Goal: Navigation & Orientation: Find specific page/section

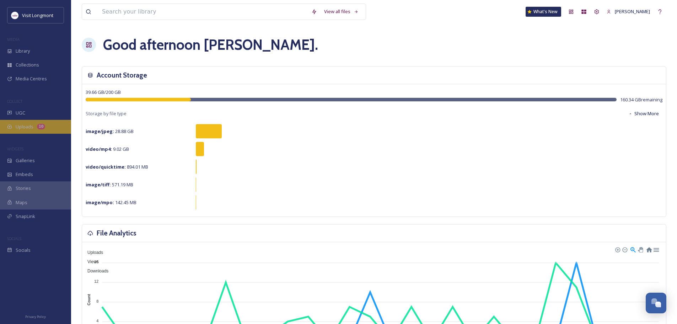
click at [19, 127] on span "Uploads" at bounding box center [25, 126] width 18 height 7
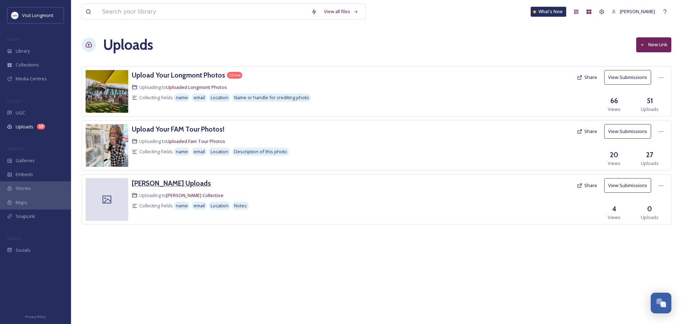
click at [154, 184] on h3 "[PERSON_NAME] Uploads" at bounding box center [171, 183] width 79 height 9
click at [661, 187] on icon at bounding box center [661, 186] width 6 height 6
click at [659, 202] on span "View Link" at bounding box center [654, 200] width 20 height 7
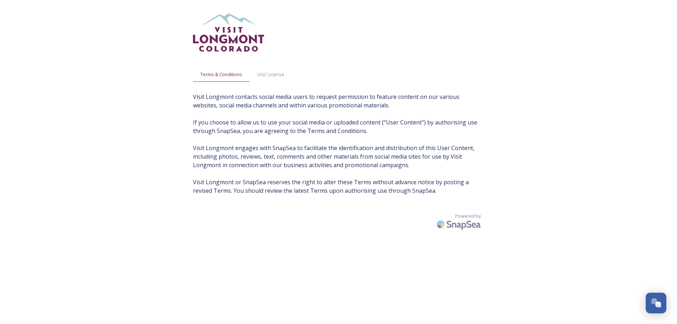
scroll to position [14, 0]
